Goal: Task Accomplishment & Management: Manage account settings

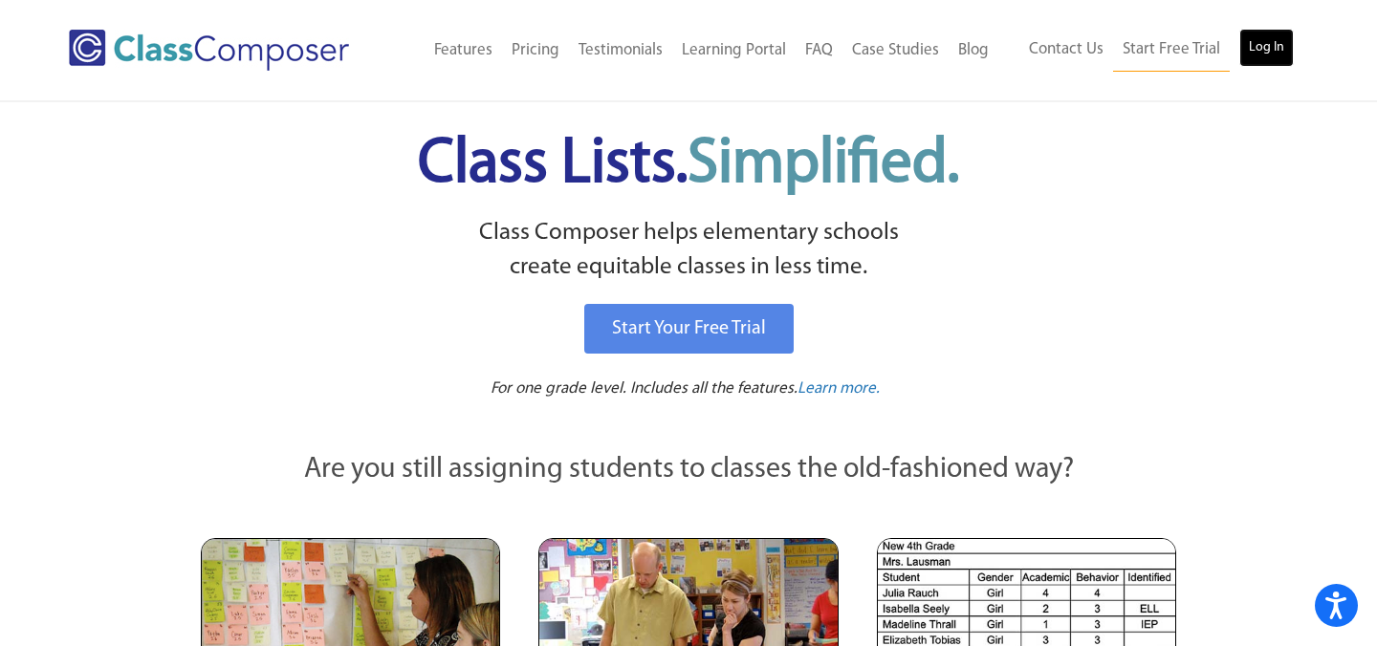
click at [1287, 47] on link "Log In" at bounding box center [1266, 48] width 55 height 38
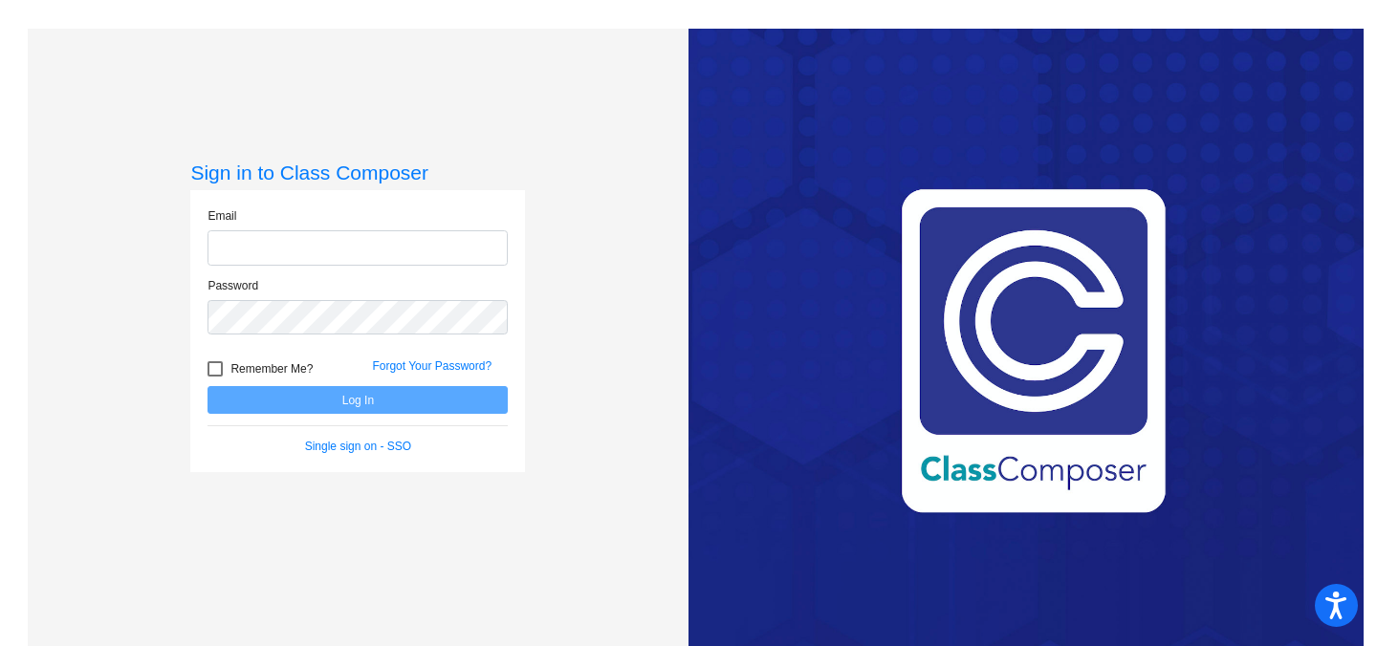
type input "[EMAIL_ADDRESS][DOMAIN_NAME]"
click at [223, 372] on label "Remember Me?" at bounding box center [259, 369] width 105 height 23
click at [215, 377] on input "Remember Me?" at bounding box center [214, 377] width 1 height 1
checkbox input "true"
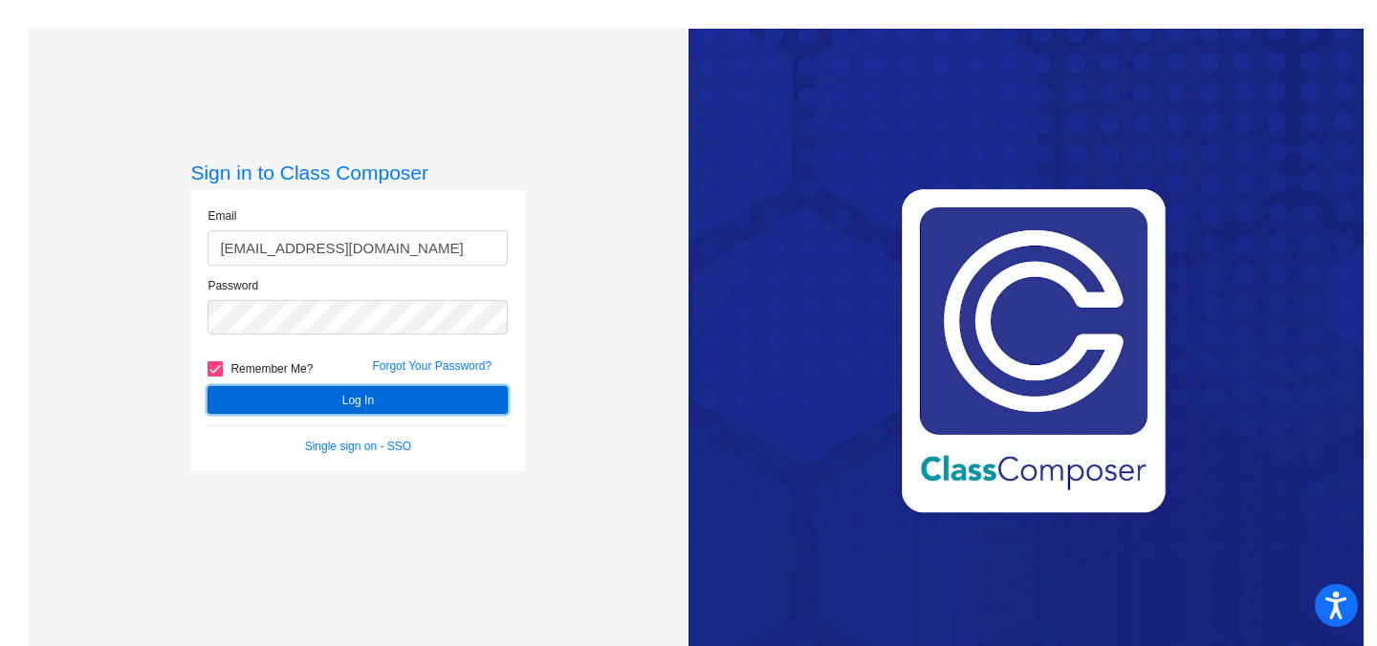
click at [282, 391] on button "Log In" at bounding box center [357, 400] width 300 height 28
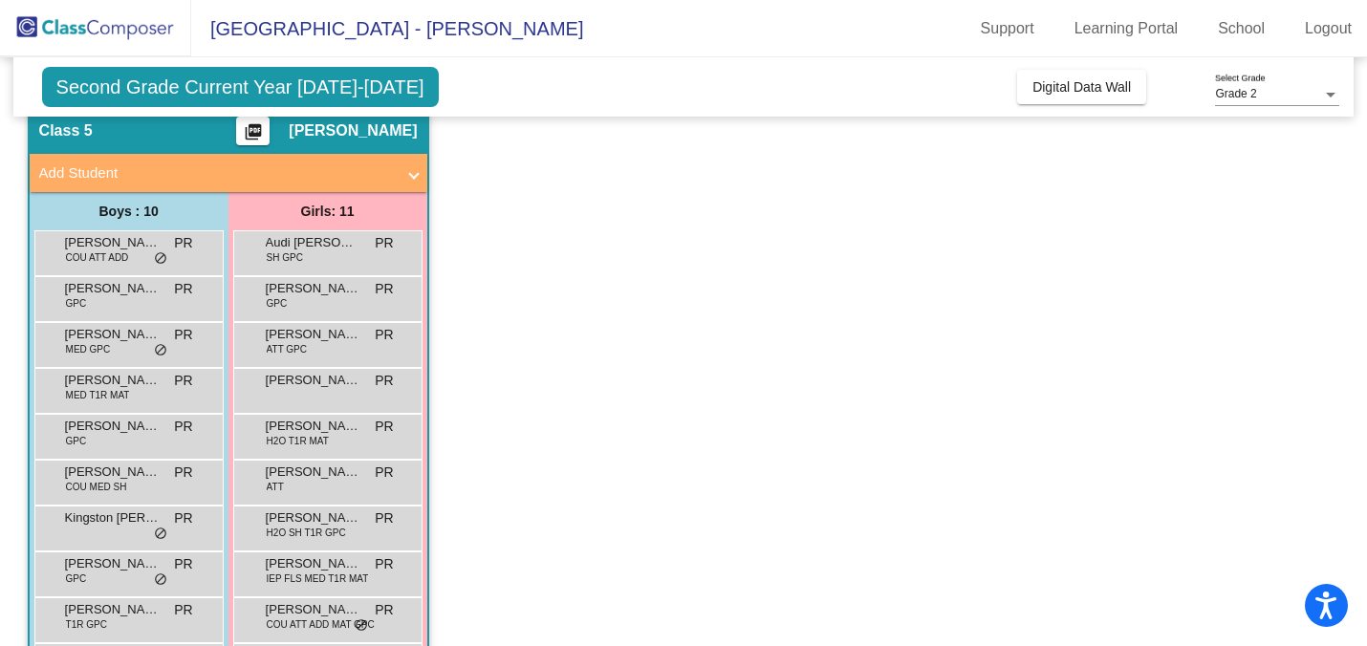
scroll to position [77, 0]
